Goal: Find specific page/section

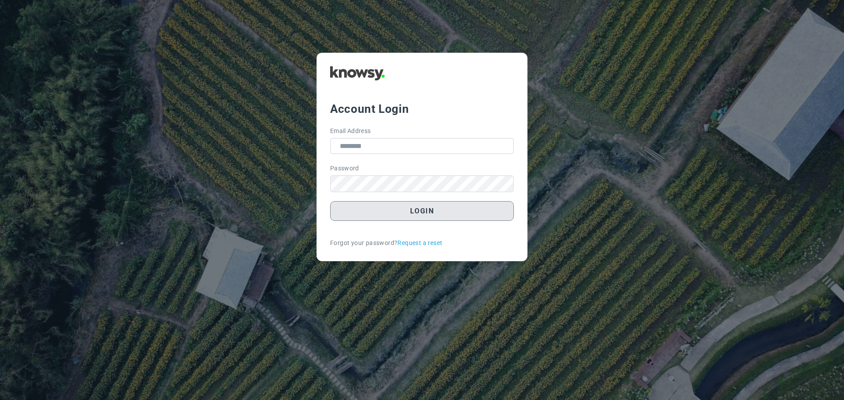
type input "**********"
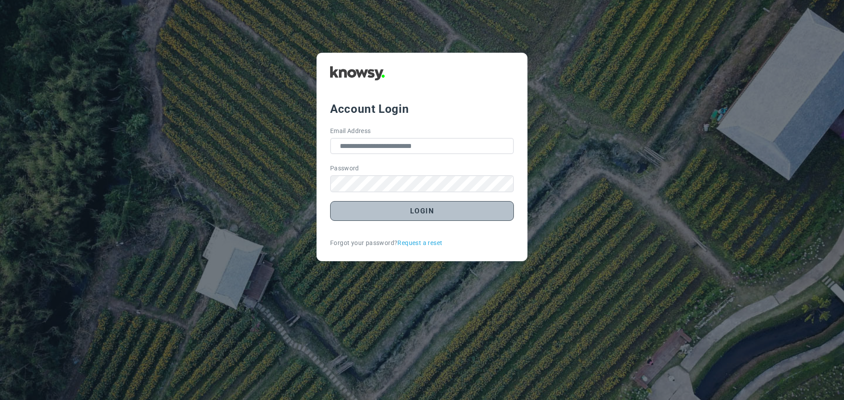
click at [418, 212] on button "Login" at bounding box center [422, 211] width 184 height 20
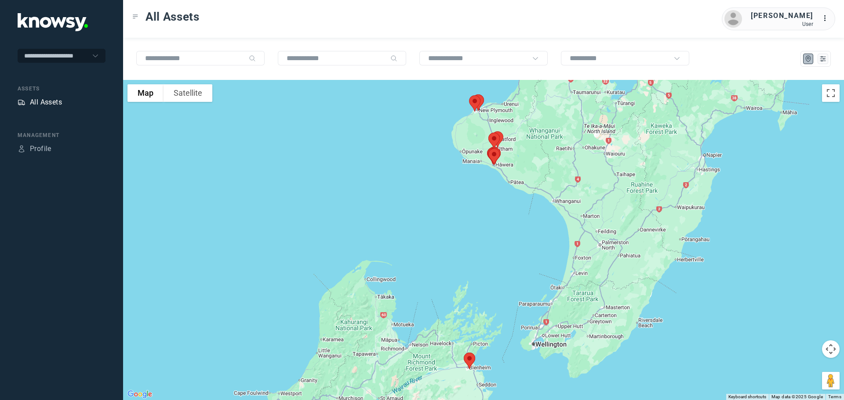
click at [46, 101] on div "All Assets" at bounding box center [46, 102] width 32 height 11
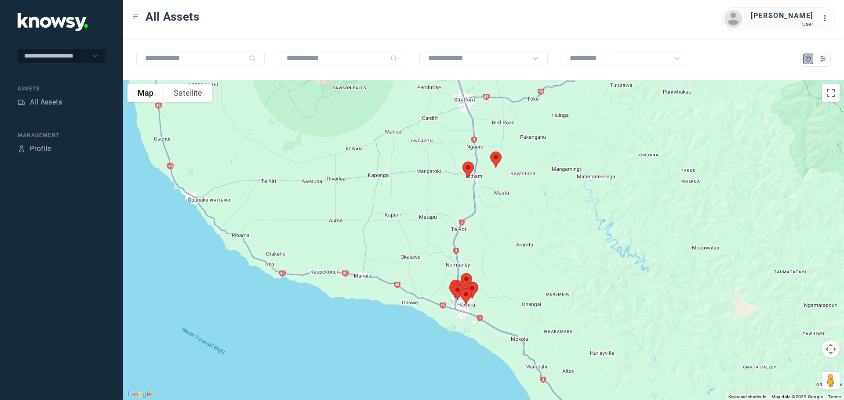
drag, startPoint x: 430, startPoint y: 112, endPoint x: 485, endPoint y: 178, distance: 85.8
click at [485, 178] on div at bounding box center [483, 240] width 721 height 320
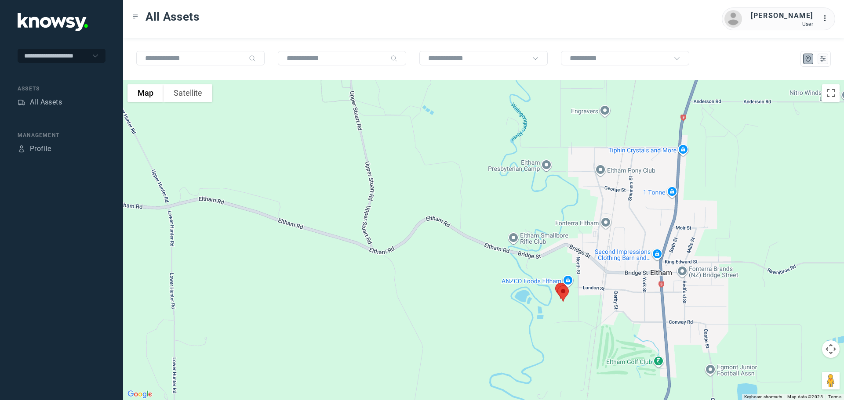
drag, startPoint x: 554, startPoint y: 319, endPoint x: 486, endPoint y: 175, distance: 158.8
click at [487, 178] on div at bounding box center [483, 240] width 721 height 320
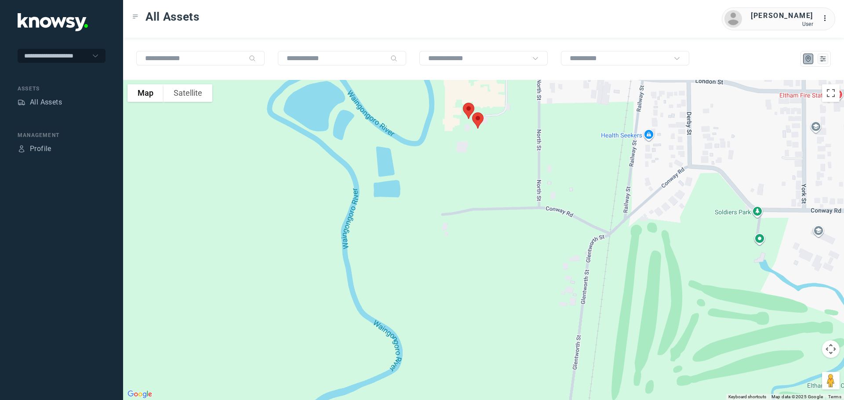
drag, startPoint x: 478, startPoint y: 151, endPoint x: 480, endPoint y: 188, distance: 37.4
click at [480, 188] on div at bounding box center [483, 240] width 721 height 320
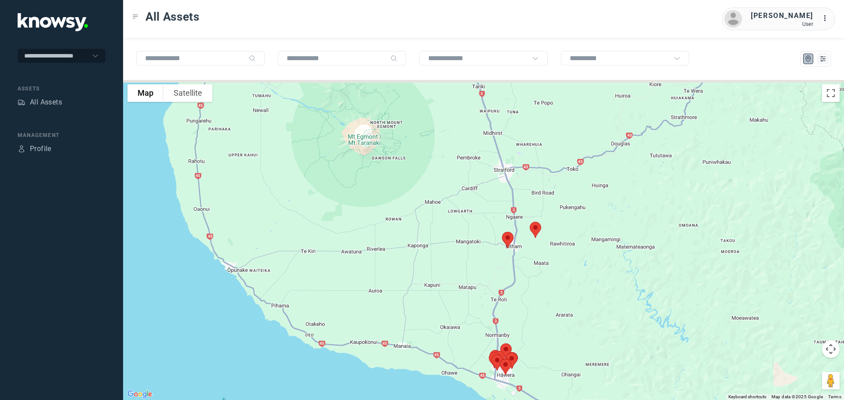
drag, startPoint x: 515, startPoint y: 143, endPoint x: 491, endPoint y: 230, distance: 90.0
click at [491, 230] on div at bounding box center [483, 240] width 721 height 320
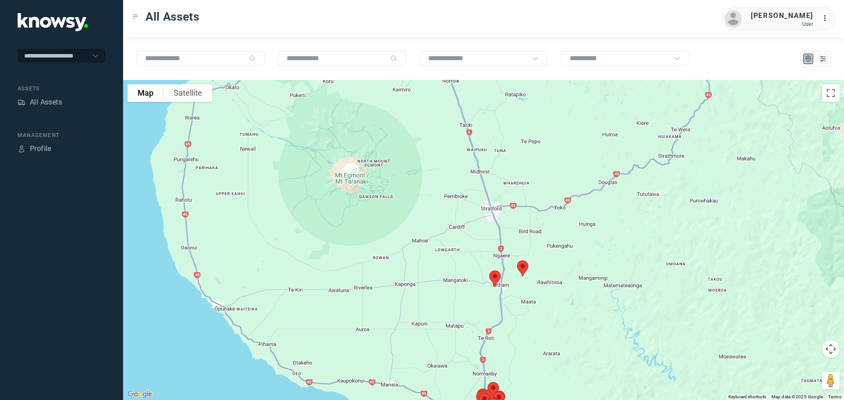
drag, startPoint x: 504, startPoint y: 134, endPoint x: 519, endPoint y: 238, distance: 105.6
click at [519, 238] on div at bounding box center [483, 240] width 721 height 320
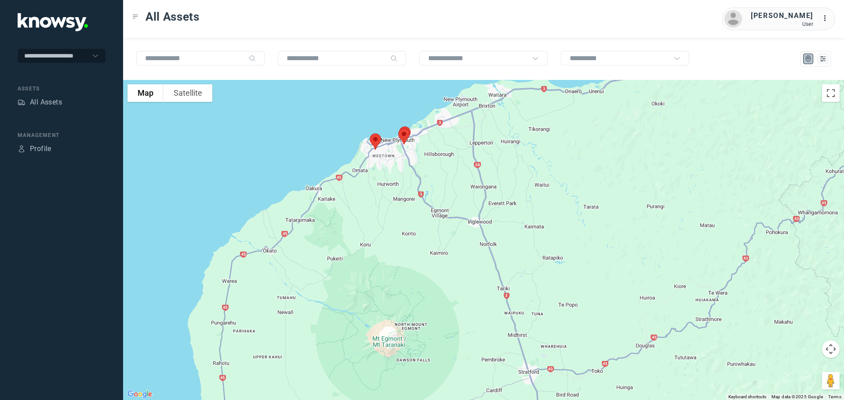
drag, startPoint x: 524, startPoint y: 185, endPoint x: 539, endPoint y: 234, distance: 51.4
click at [541, 235] on div at bounding box center [483, 240] width 721 height 320
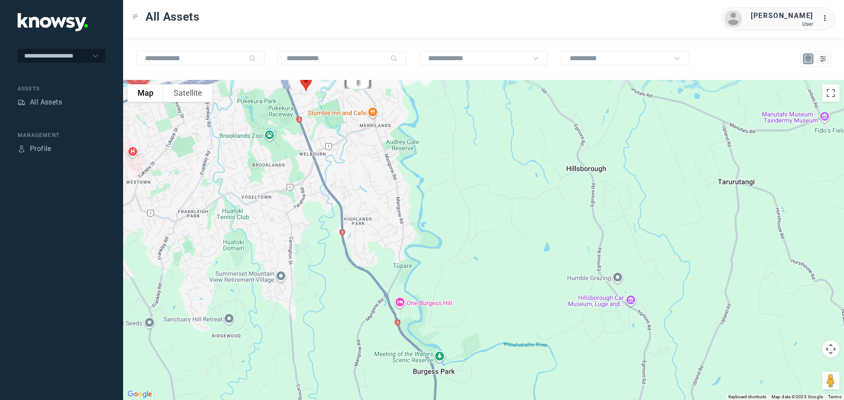
drag, startPoint x: 371, startPoint y: 131, endPoint x: 419, endPoint y: 207, distance: 90.6
click at [419, 207] on div at bounding box center [483, 240] width 721 height 320
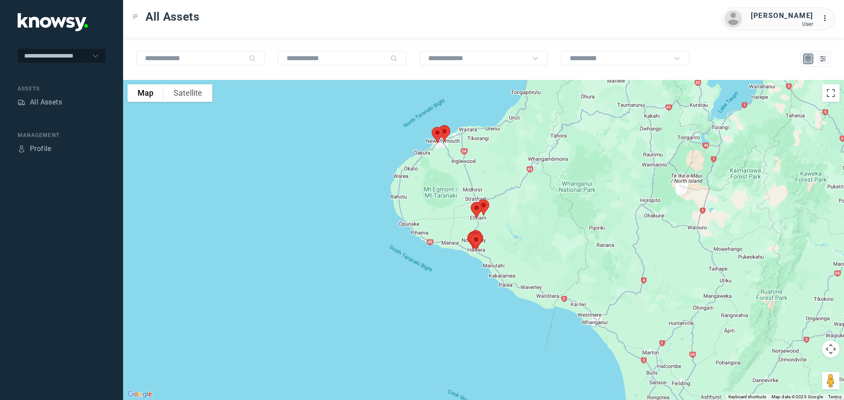
drag, startPoint x: 522, startPoint y: 197, endPoint x: 508, endPoint y: 115, distance: 82.9
click at [508, 115] on div at bounding box center [483, 240] width 721 height 320
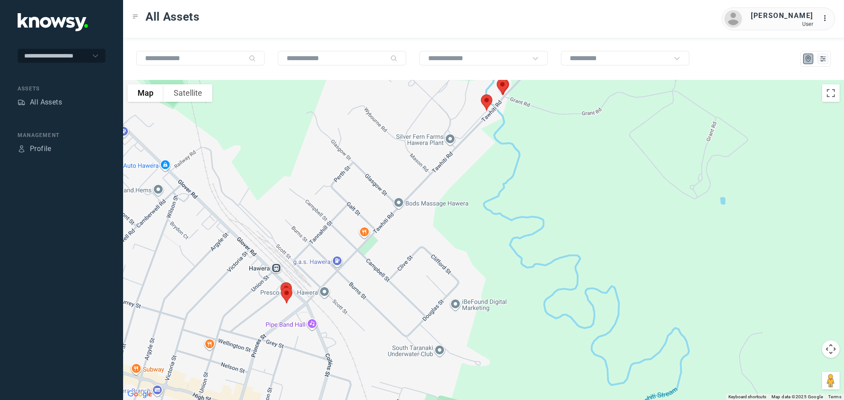
drag, startPoint x: 497, startPoint y: 127, endPoint x: 496, endPoint y: 171, distance: 43.5
click at [496, 171] on div at bounding box center [483, 240] width 721 height 320
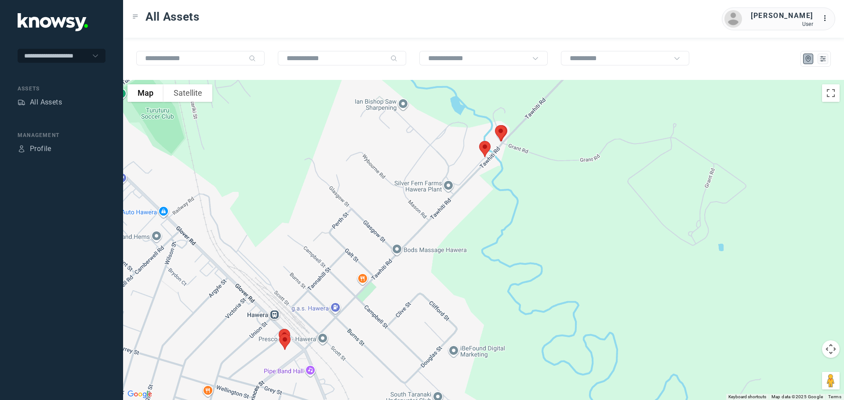
click at [503, 132] on img at bounding box center [500, 133] width 18 height 23
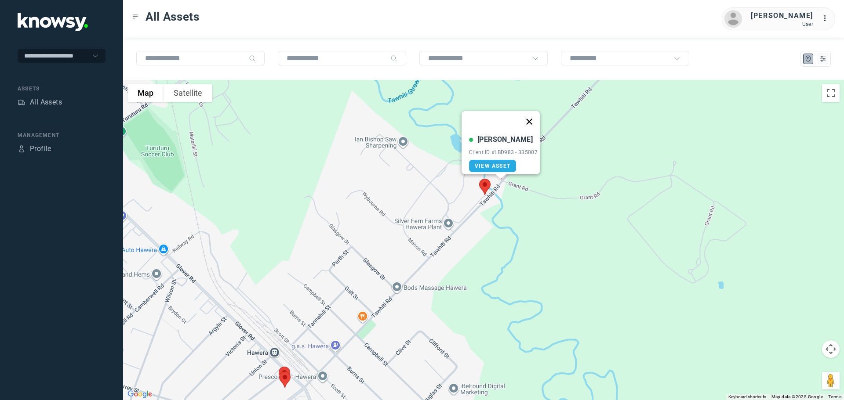
click at [533, 115] on button "Close" at bounding box center [529, 121] width 21 height 21
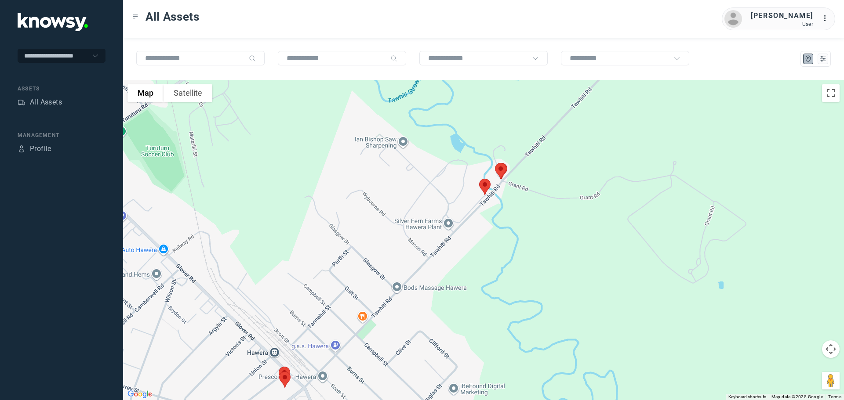
click at [484, 182] on img at bounding box center [484, 186] width 18 height 23
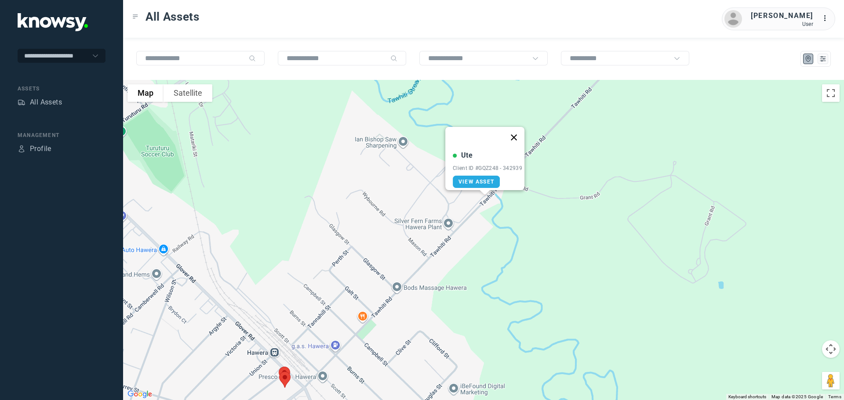
click at [516, 131] on button "Close" at bounding box center [513, 137] width 21 height 21
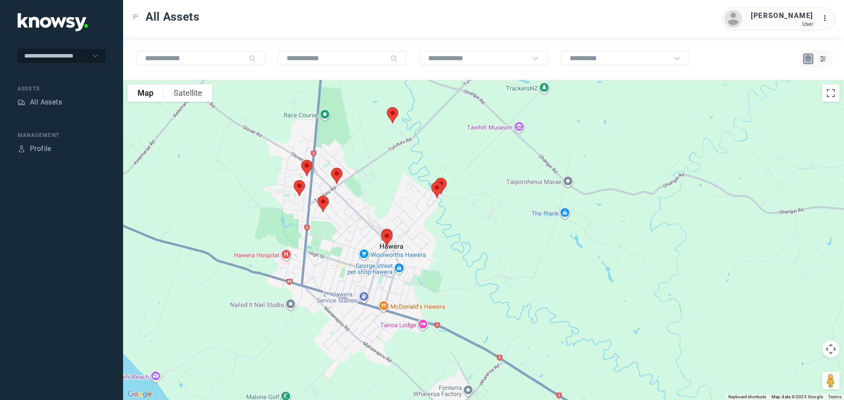
click at [395, 114] on img at bounding box center [392, 115] width 18 height 23
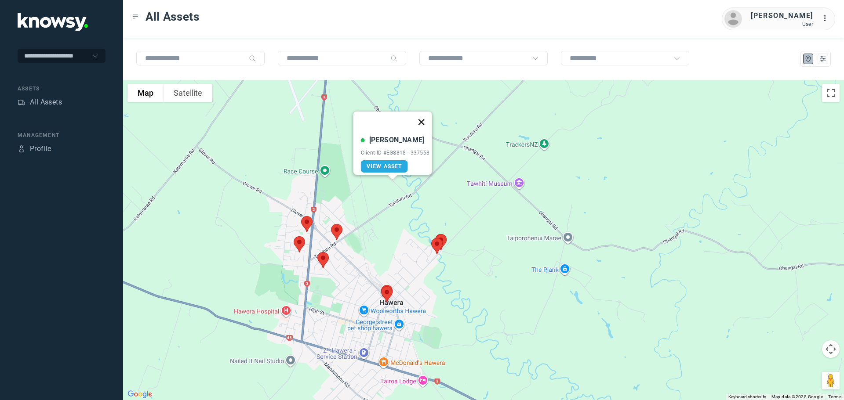
click at [424, 116] on button "Close" at bounding box center [420, 122] width 21 height 21
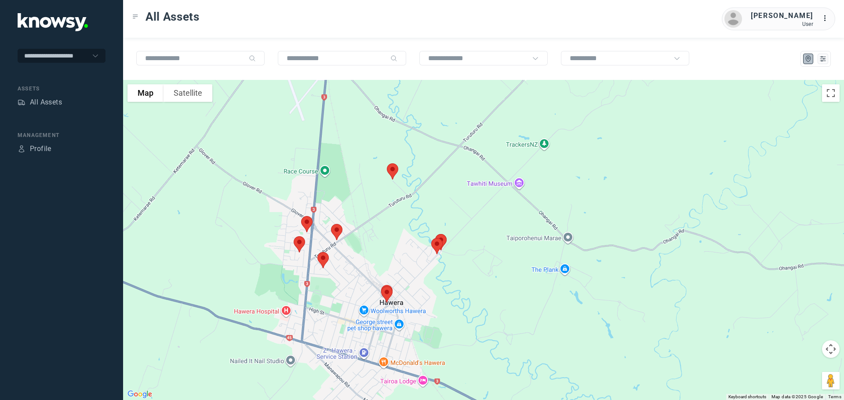
click at [307, 219] on img at bounding box center [306, 224] width 18 height 23
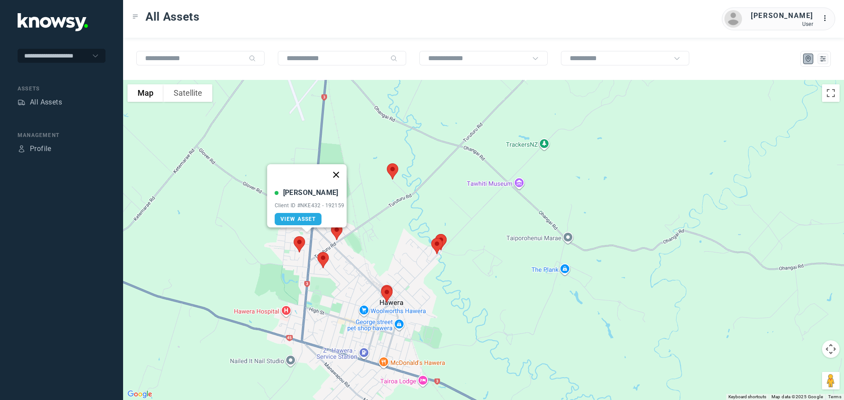
click at [339, 170] on button "Close" at bounding box center [335, 174] width 21 height 21
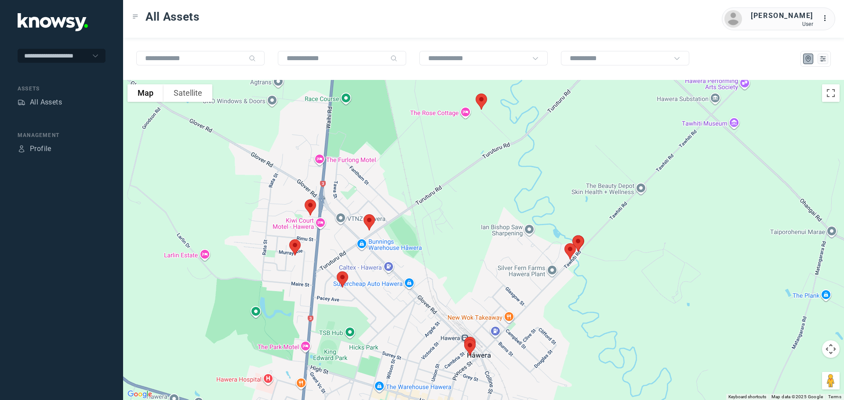
click at [294, 240] on img at bounding box center [295, 247] width 18 height 23
click at [326, 191] on button "Close" at bounding box center [323, 198] width 21 height 21
click at [371, 220] on img at bounding box center [369, 222] width 18 height 23
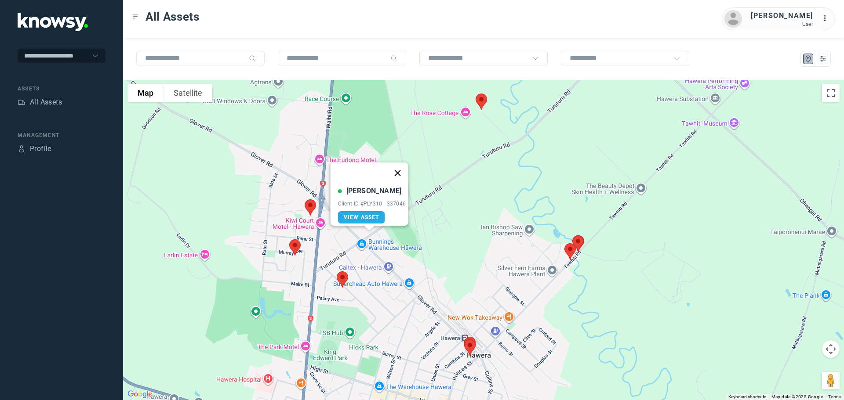
click at [403, 168] on button "Close" at bounding box center [397, 173] width 21 height 21
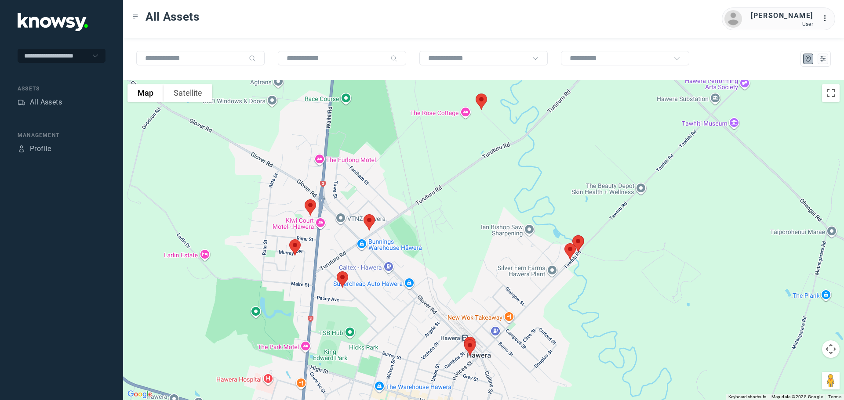
click at [341, 279] on img at bounding box center [342, 279] width 18 height 23
click at [375, 225] on button "Close" at bounding box center [370, 230] width 21 height 21
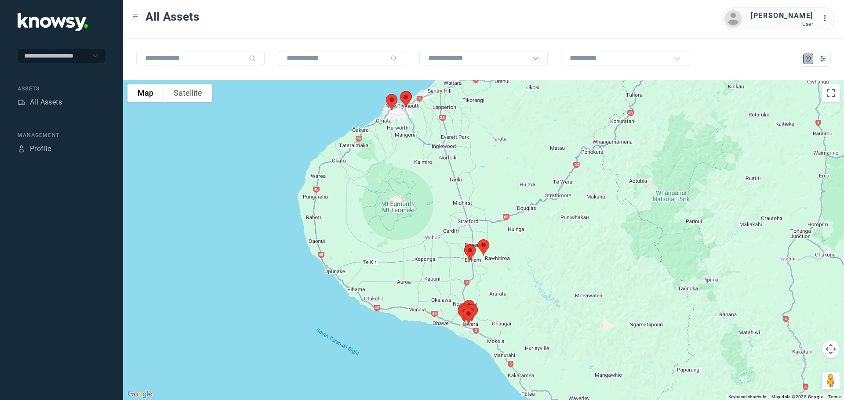
drag, startPoint x: 401, startPoint y: 123, endPoint x: 410, endPoint y: 208, distance: 85.4
click at [410, 208] on div at bounding box center [483, 240] width 721 height 320
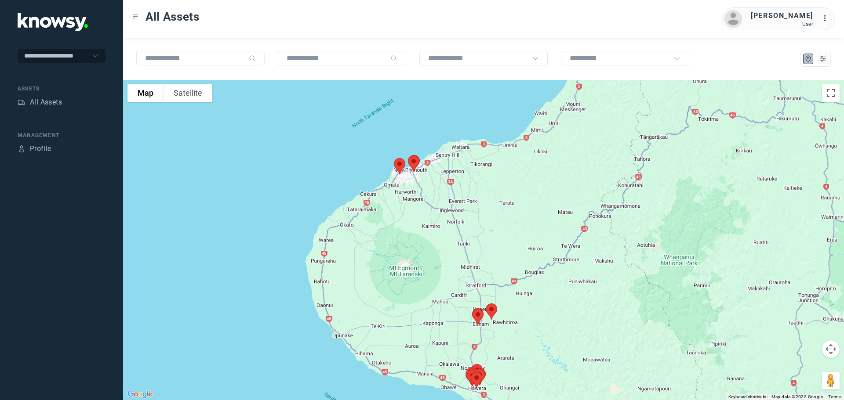
drag, startPoint x: 412, startPoint y: 174, endPoint x: 414, endPoint y: 212, distance: 38.7
click at [414, 212] on div at bounding box center [483, 240] width 721 height 320
